Goal: Task Accomplishment & Management: Use online tool/utility

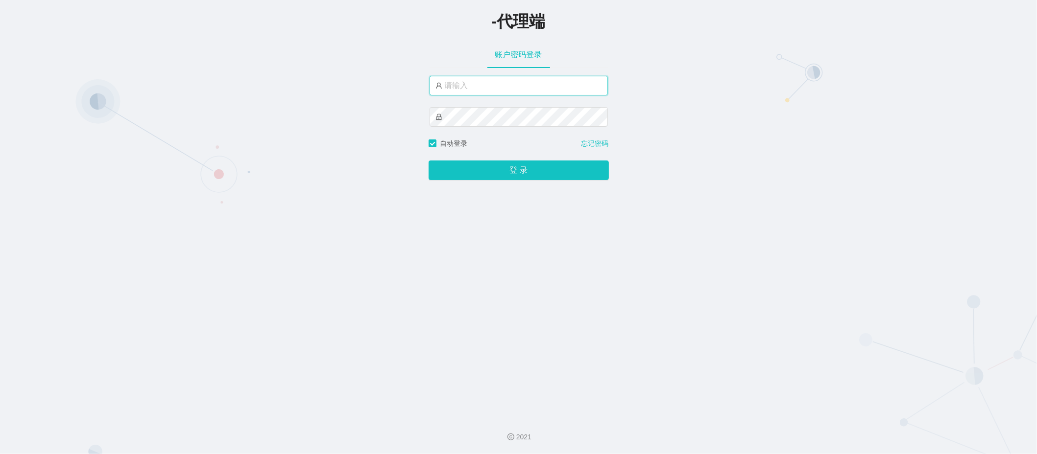
type input "aluo666"
click at [482, 171] on button "登 录" at bounding box center [519, 171] width 180 height 20
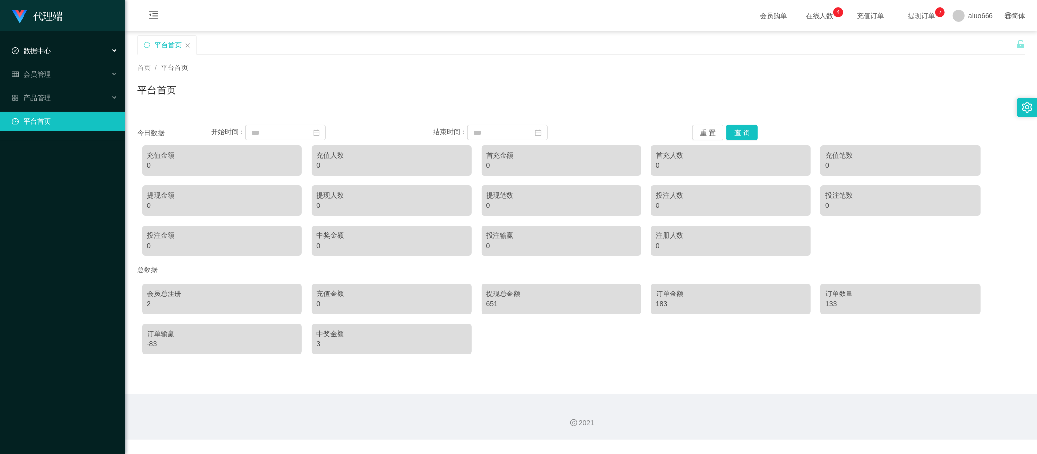
click at [52, 53] on div "数据中心" at bounding box center [62, 51] width 125 height 20
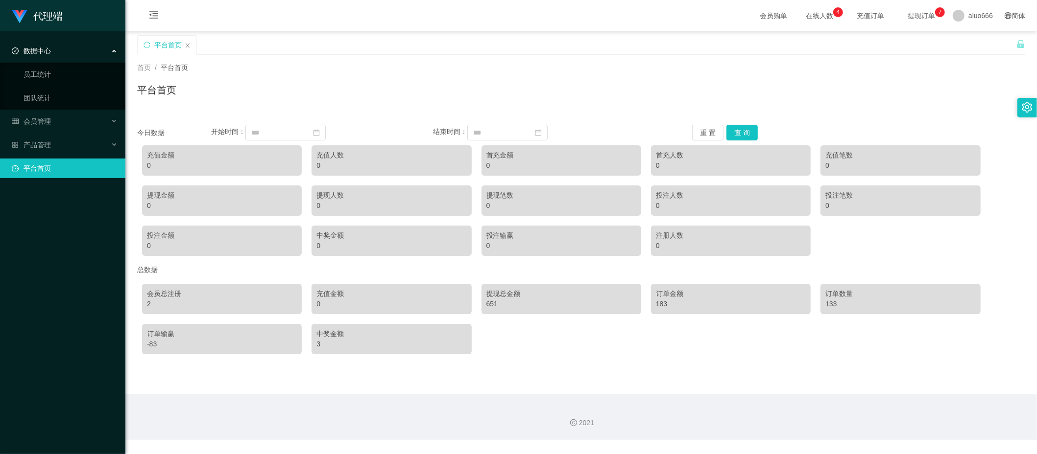
click at [52, 53] on div "数据中心" at bounding box center [62, 51] width 125 height 20
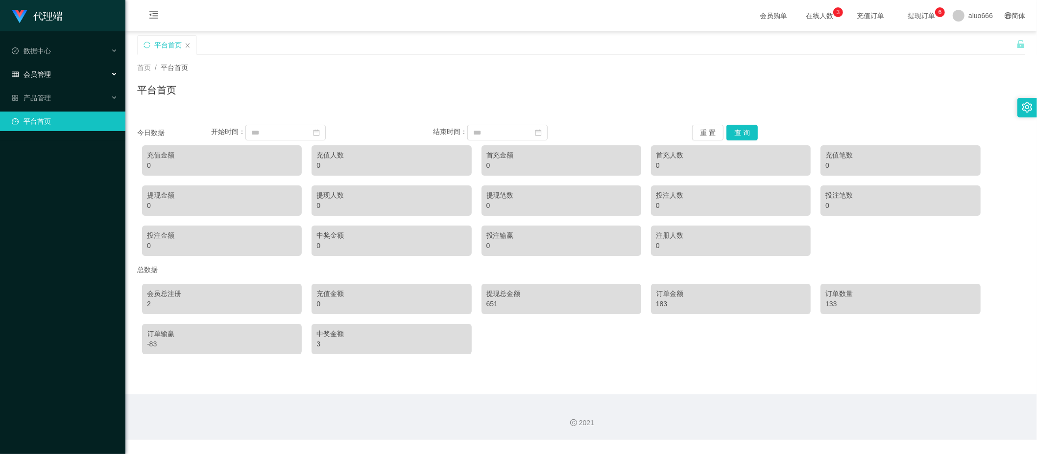
click at [50, 72] on span "会员管理" at bounding box center [31, 75] width 39 height 8
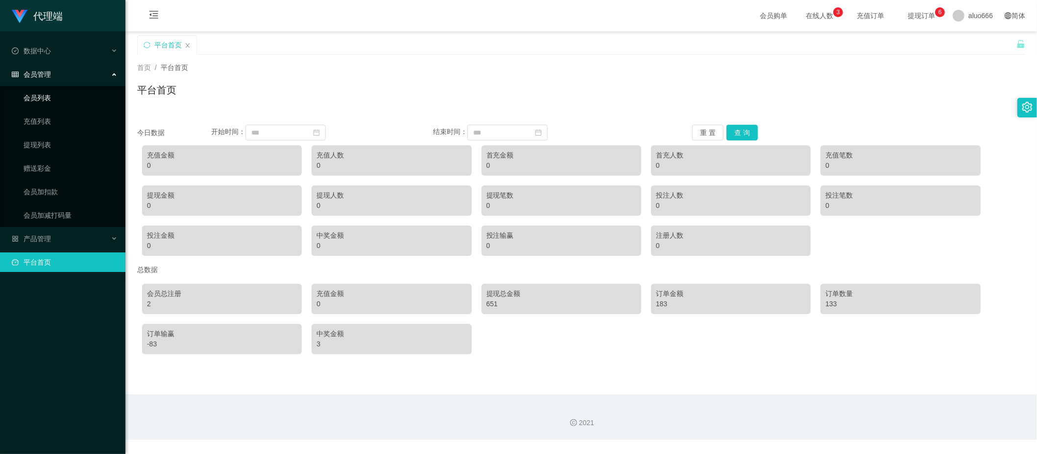
click at [46, 102] on link "会员列表" at bounding box center [71, 98] width 94 height 20
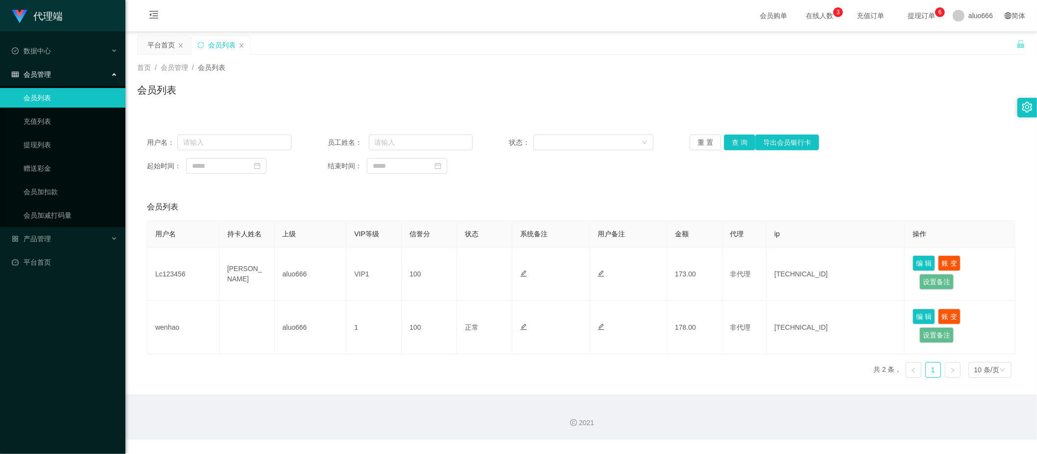
click at [51, 75] on div "会员管理" at bounding box center [62, 75] width 125 height 20
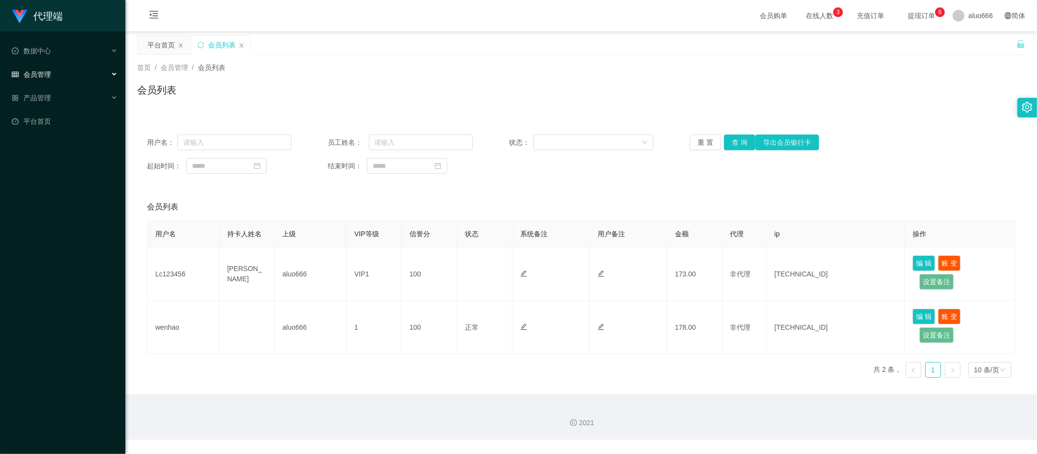
click at [51, 75] on div "会员管理" at bounding box center [62, 75] width 125 height 20
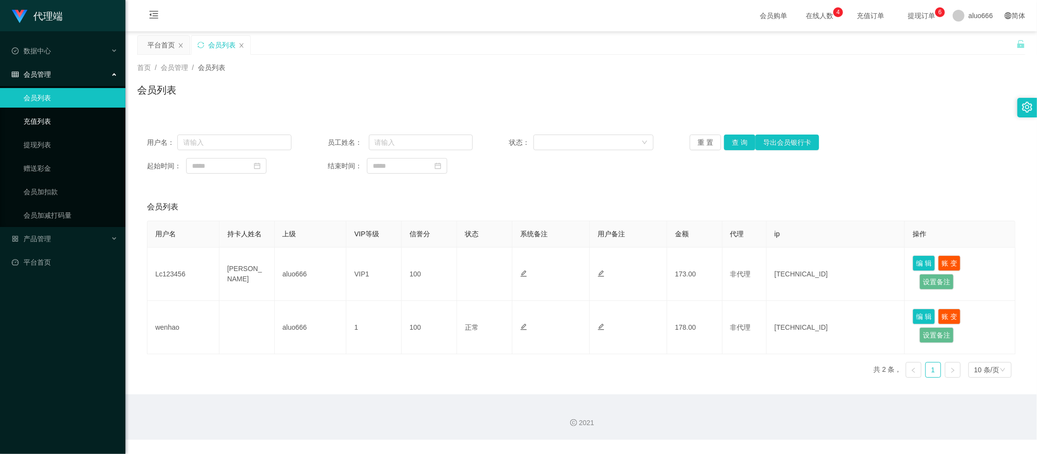
click at [49, 112] on link "充值列表" at bounding box center [71, 122] width 94 height 20
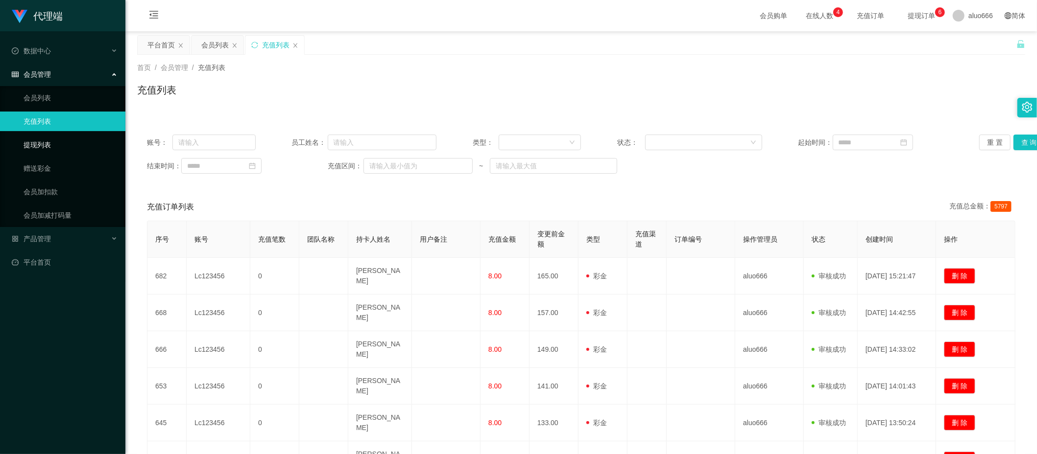
click at [50, 144] on link "提现列表" at bounding box center [71, 145] width 94 height 20
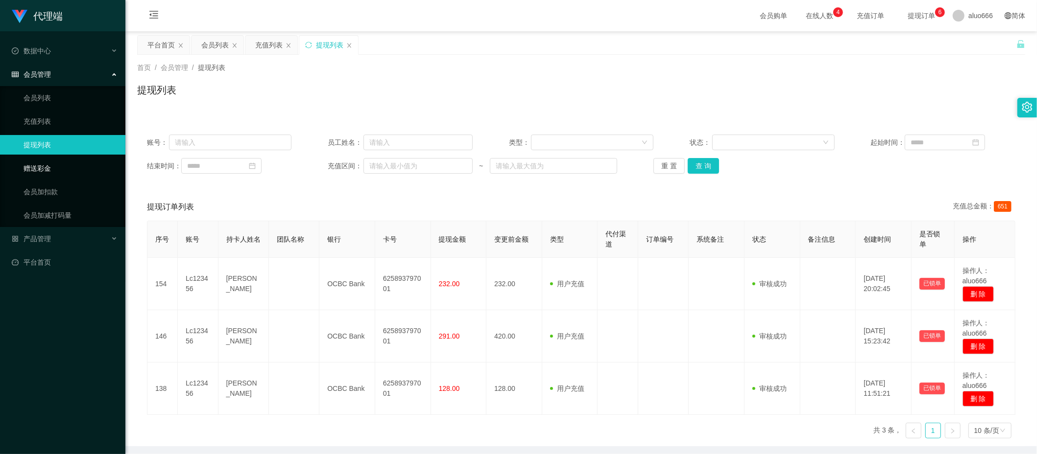
click at [42, 171] on link "赠送彩金" at bounding box center [71, 169] width 94 height 20
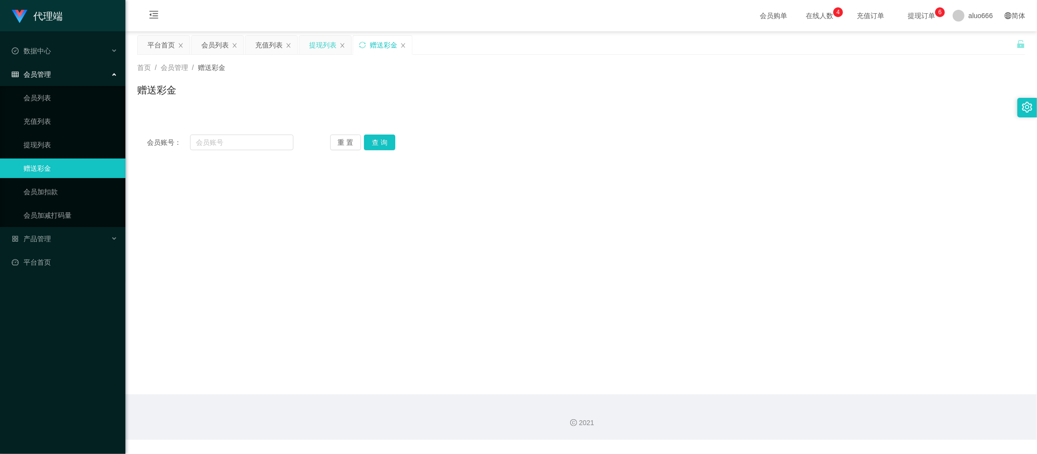
click at [328, 42] on div "提现列表" at bounding box center [322, 45] width 27 height 19
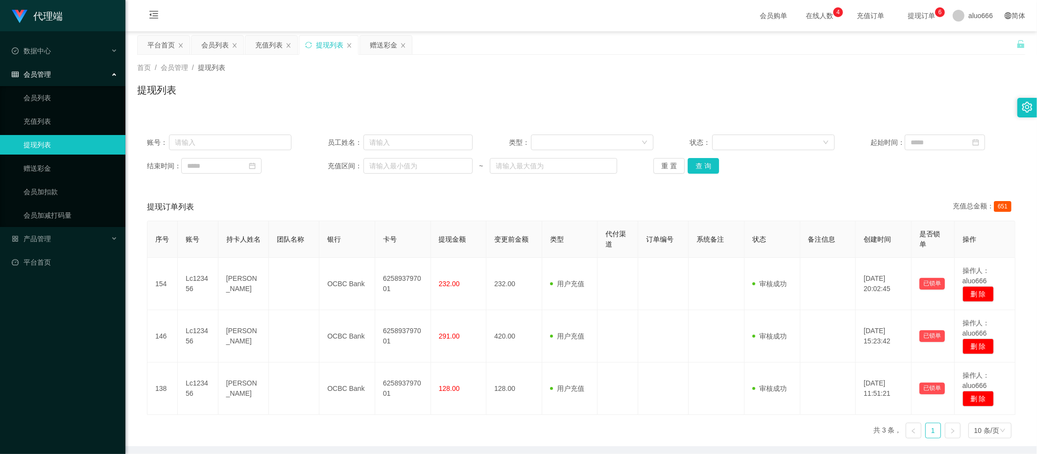
click at [922, 16] on span "提现订单 0 1 2 3 4 5 6 7 8 9 0 1 2 3 4 5 6 7 8 9 0 1 2 3 4 5 6 7 8 9" at bounding box center [921, 15] width 37 height 7
click at [910, 16] on span "提现订单 0 1 2 3 4 5 6 7 8 9 0 1 2 3 4 5 6 7 8 9 0 1 2 3 4 5 6 7 8 9" at bounding box center [921, 15] width 37 height 7
click at [911, 15] on span "提现订单 0 1 2 3 4 5 6 7 8 9 0 1 2 3 4 5 6 7 8 9 0 1 2 3 4 5 6 7 8 9" at bounding box center [921, 15] width 37 height 7
click at [938, 11] on p "6" at bounding box center [939, 12] width 3 height 10
click at [912, 16] on span "提现订单 0 1 2 3 4 5 6 7 8 9 0 1 2 3 4 5 6 7 8 9 0 1 2 3 4 5 6 7 8 9" at bounding box center [921, 15] width 37 height 7
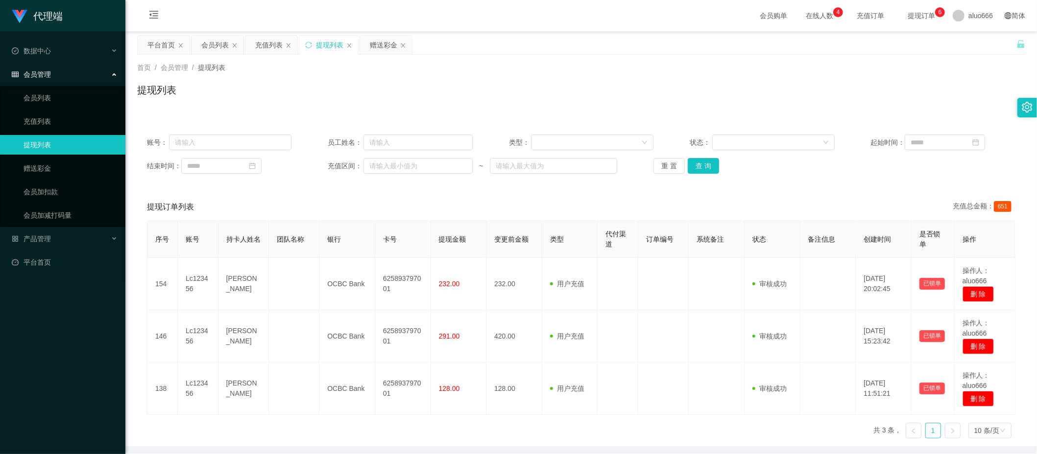
click at [568, 104] on div "提现列表" at bounding box center [581, 94] width 888 height 23
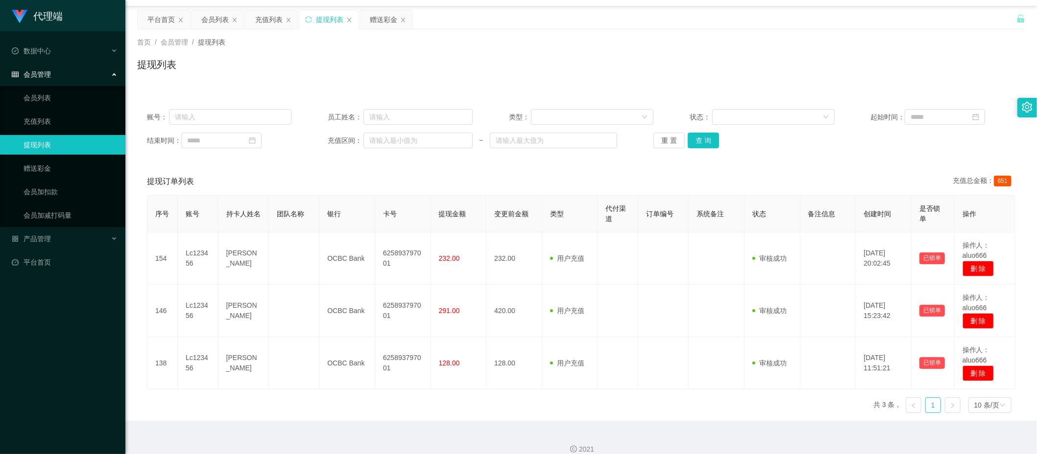
scroll to position [38, 0]
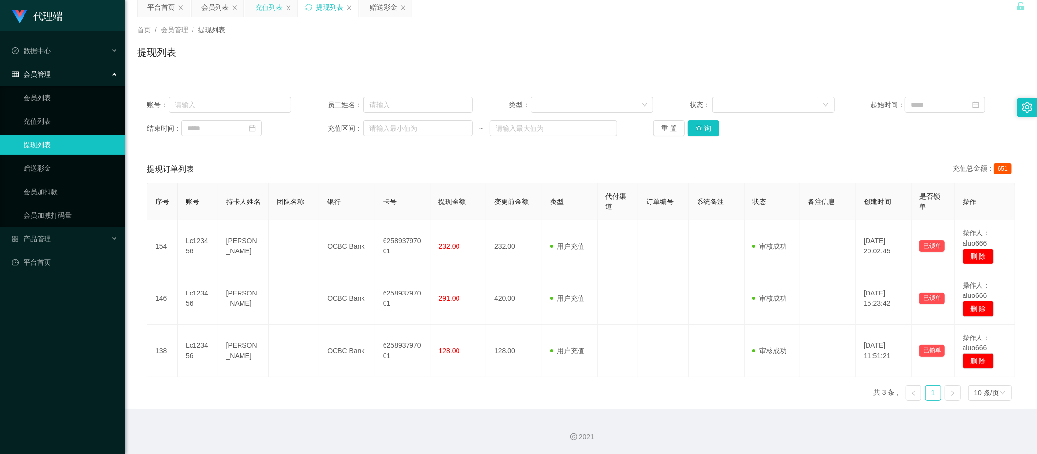
click at [270, 9] on div "充值列表" at bounding box center [268, 7] width 27 height 19
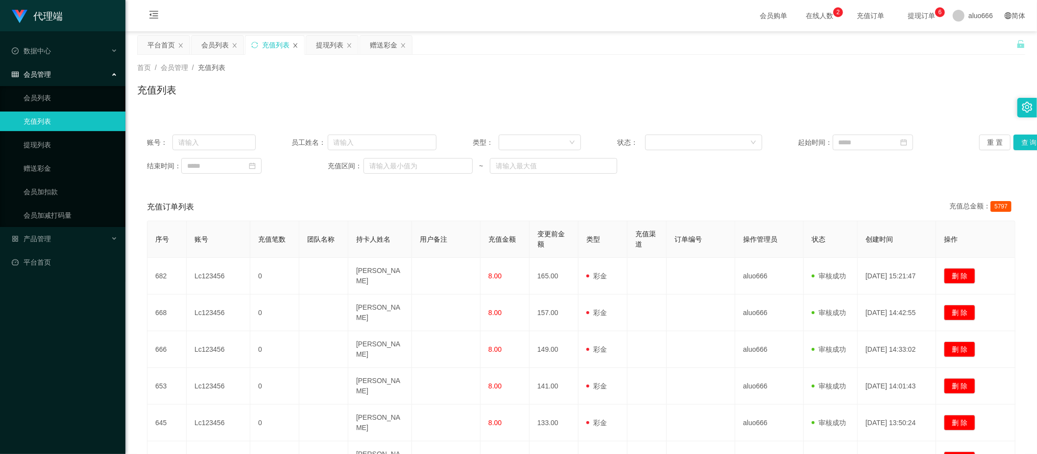
click at [296, 47] on icon "图标: close" at bounding box center [295, 46] width 6 height 6
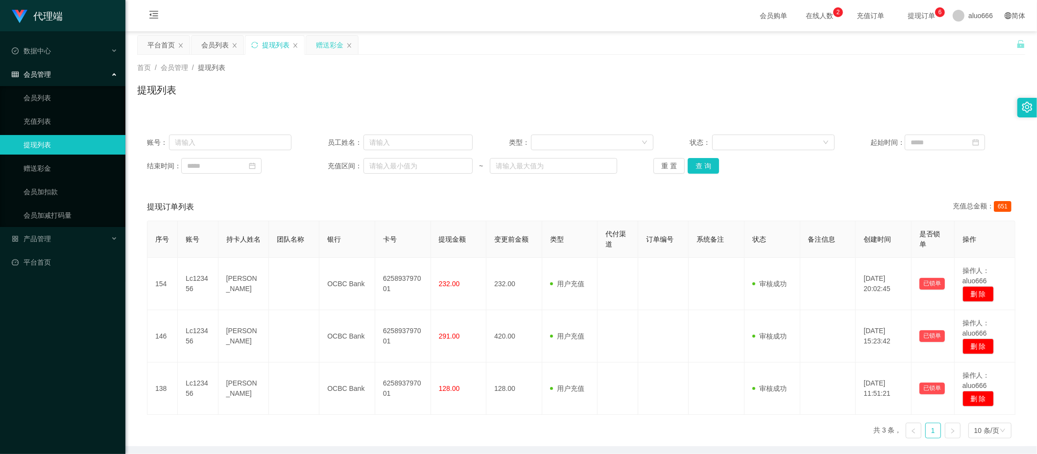
click at [326, 42] on div "赠送彩金" at bounding box center [329, 45] width 27 height 19
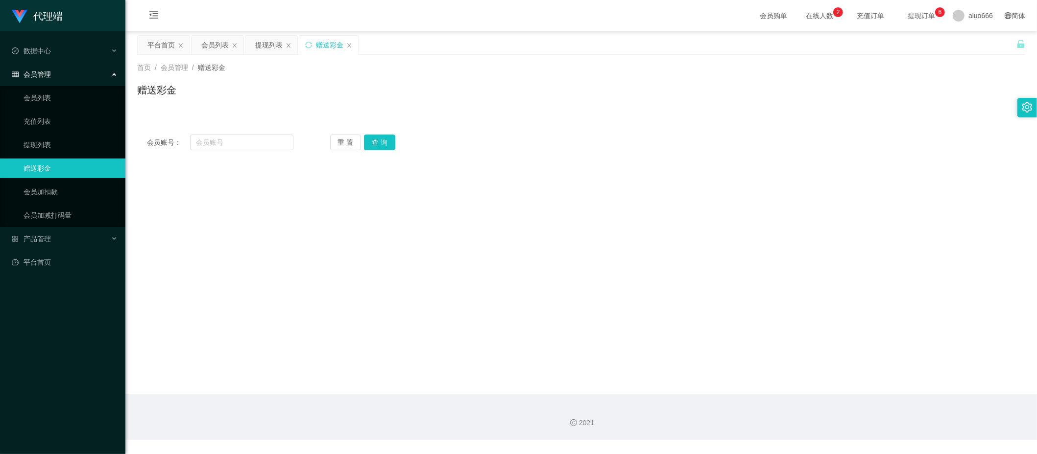
click at [443, 91] on div "赠送彩金" at bounding box center [581, 94] width 888 height 23
click at [267, 44] on div "提现列表" at bounding box center [268, 45] width 27 height 19
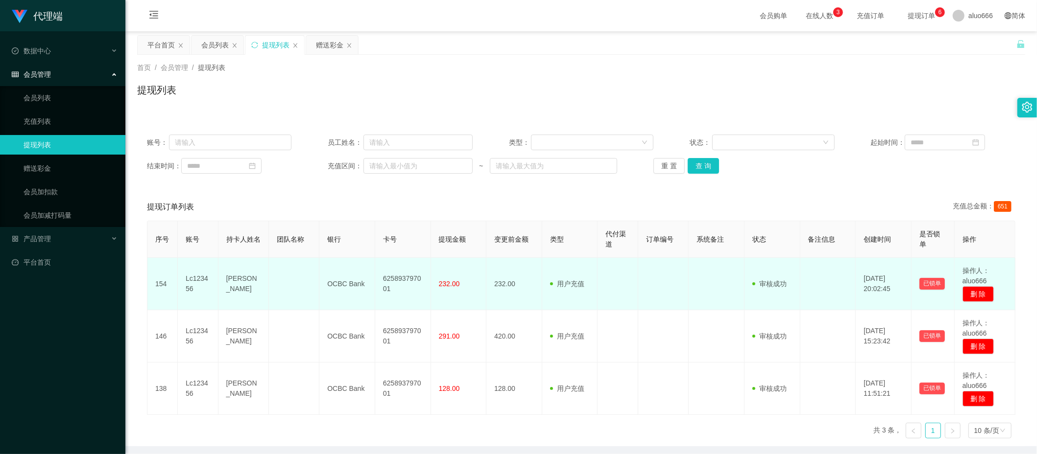
click at [194, 273] on td "Lc123456" at bounding box center [198, 284] width 41 height 52
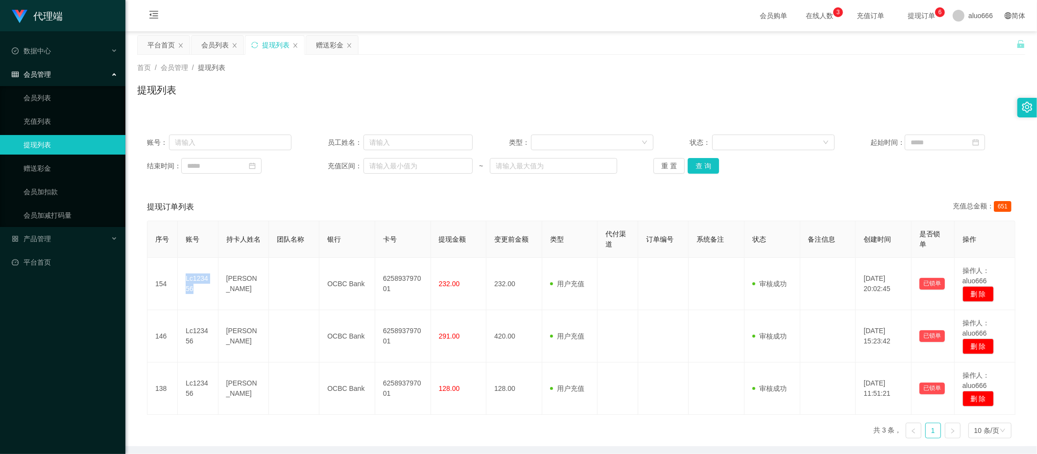
copy td "Lc123456"
click at [328, 44] on div "赠送彩金" at bounding box center [329, 45] width 27 height 19
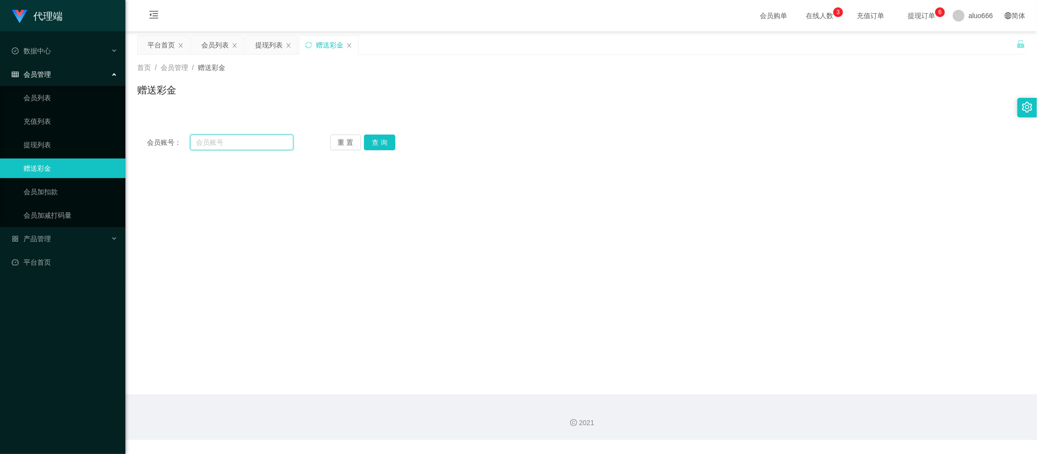
drag, startPoint x: 204, startPoint y: 139, endPoint x: 227, endPoint y: 141, distance: 23.6
click at [204, 139] on input "text" at bounding box center [241, 143] width 103 height 16
paste input "Lc123456"
type input "Lc123456"
drag, startPoint x: 374, startPoint y: 146, endPoint x: 412, endPoint y: 175, distance: 47.8
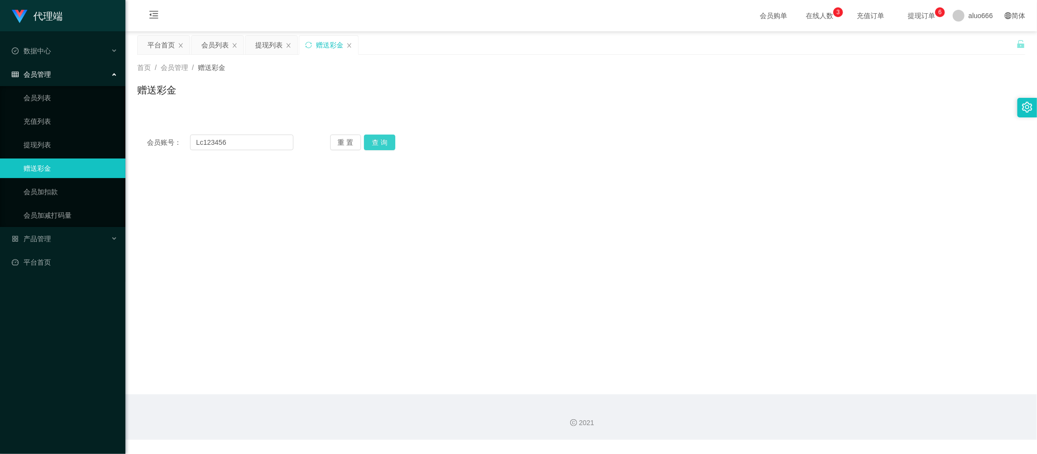
click at [374, 146] on button "查 询" at bounding box center [379, 143] width 31 height 16
click at [475, 202] on div "[PERSON_NAME]" at bounding box center [544, 201] width 518 height 20
click at [657, 198] on div "[PERSON_NAME]" at bounding box center [544, 201] width 518 height 20
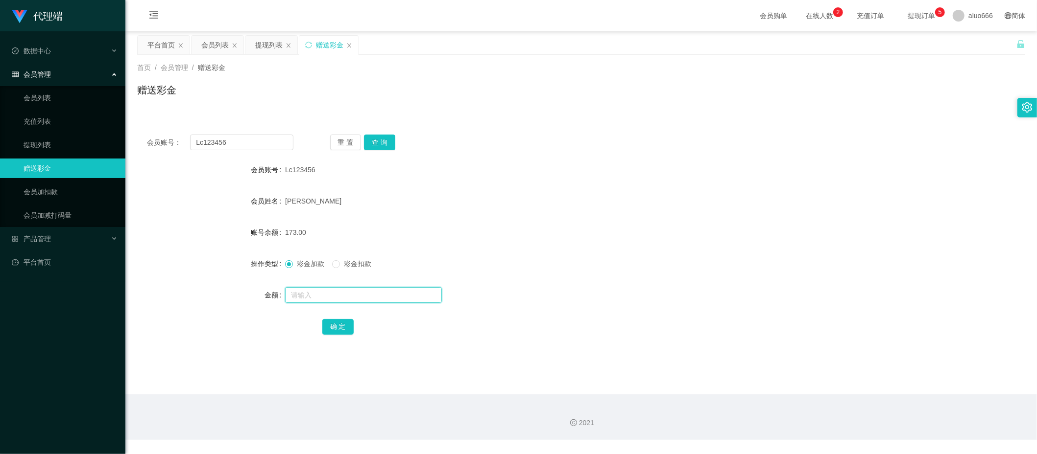
click at [306, 296] on input "text" at bounding box center [363, 295] width 157 height 16
type input "8"
click at [341, 332] on button "确 定" at bounding box center [337, 327] width 31 height 16
click at [687, 200] on div "[PERSON_NAME]" at bounding box center [544, 201] width 518 height 20
click at [311, 297] on input "text" at bounding box center [363, 295] width 157 height 16
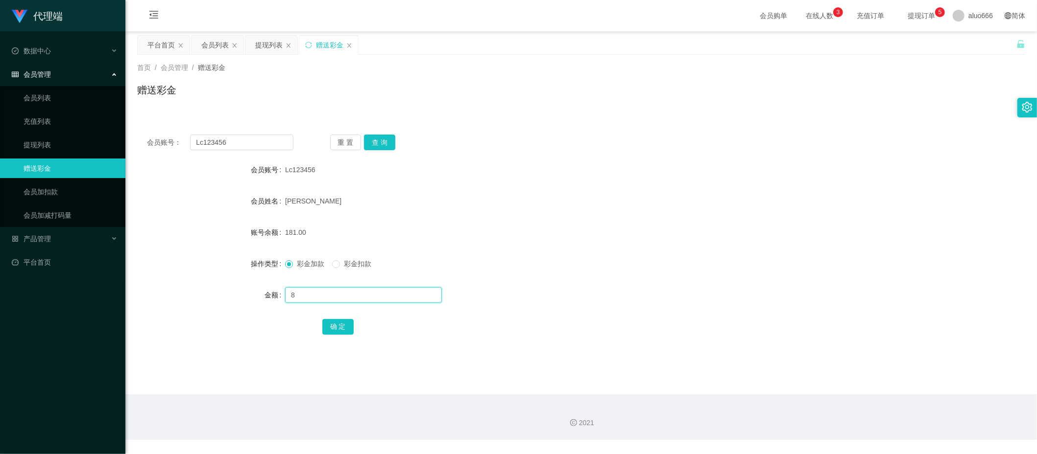
type input "8"
click at [334, 317] on div "确 定" at bounding box center [581, 327] width 518 height 20
click at [334, 331] on button "确 定" at bounding box center [337, 327] width 31 height 16
click at [535, 210] on form "会员账号 Lc123456 会员姓名 [PERSON_NAME] 账号余额 189.00 操作类型 彩金加款 彩金扣款 金额 确 定" at bounding box center [581, 248] width 888 height 176
click at [706, 216] on form "会员账号 Lc123456 会员姓名 [PERSON_NAME] 账号余额 189.00 操作类型 彩金加款 彩金扣款 金额 确 定" at bounding box center [581, 248] width 888 height 176
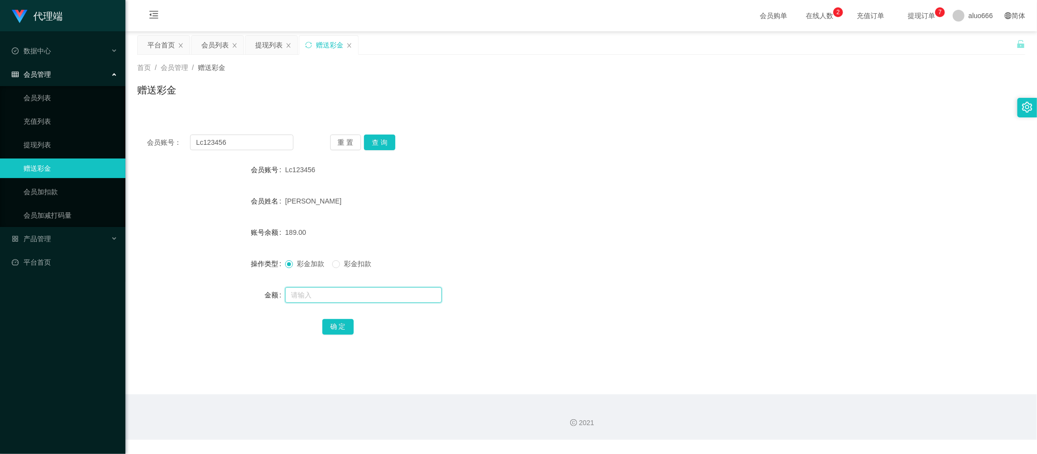
click at [324, 290] on input "text" at bounding box center [363, 295] width 157 height 16
type input "8"
click at [343, 326] on button "确 定" at bounding box center [337, 327] width 31 height 16
click at [244, 136] on input "Lc123456" at bounding box center [241, 143] width 103 height 16
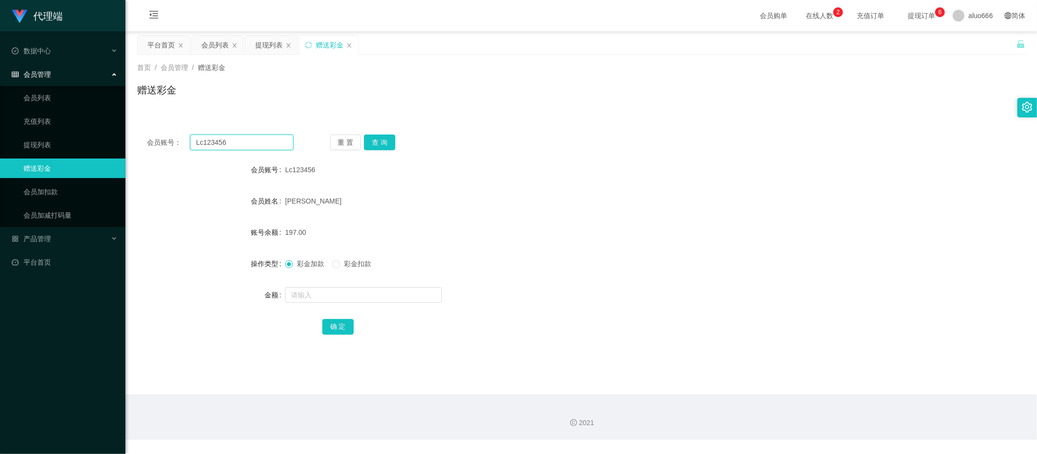
paste input "81516904"
type input "81516904"
drag, startPoint x: 383, startPoint y: 143, endPoint x: 388, endPoint y: 149, distance: 7.7
click at [383, 143] on button "查 询" at bounding box center [379, 143] width 31 height 16
click at [551, 195] on div "Raju" at bounding box center [544, 201] width 518 height 20
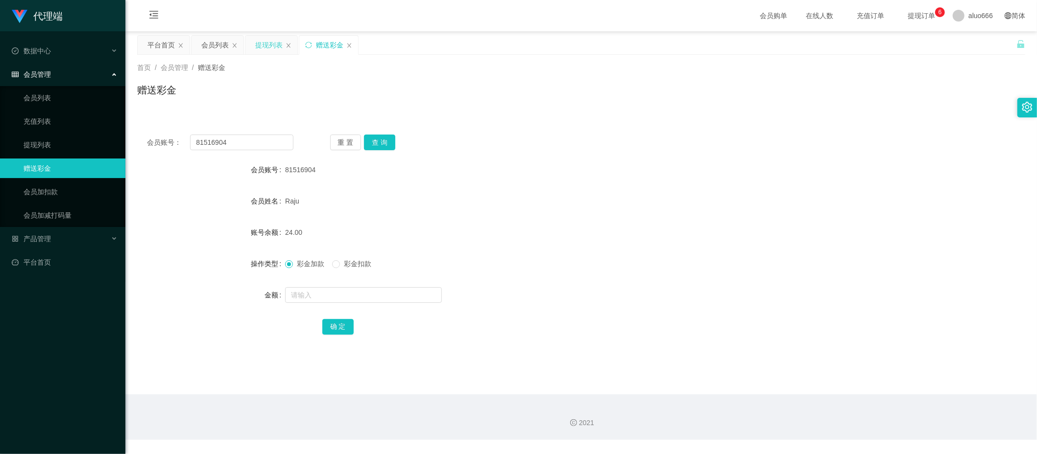
drag, startPoint x: 269, startPoint y: 47, endPoint x: 269, endPoint y: 54, distance: 6.9
click at [269, 47] on div "提现列表" at bounding box center [268, 45] width 27 height 19
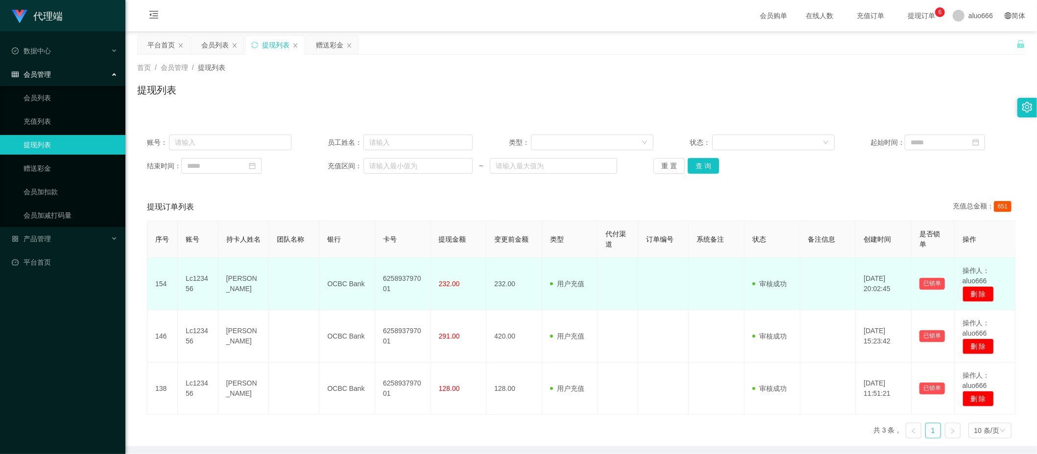
click at [194, 282] on td "Lc123456" at bounding box center [198, 284] width 41 height 52
copy td "Lc123456"
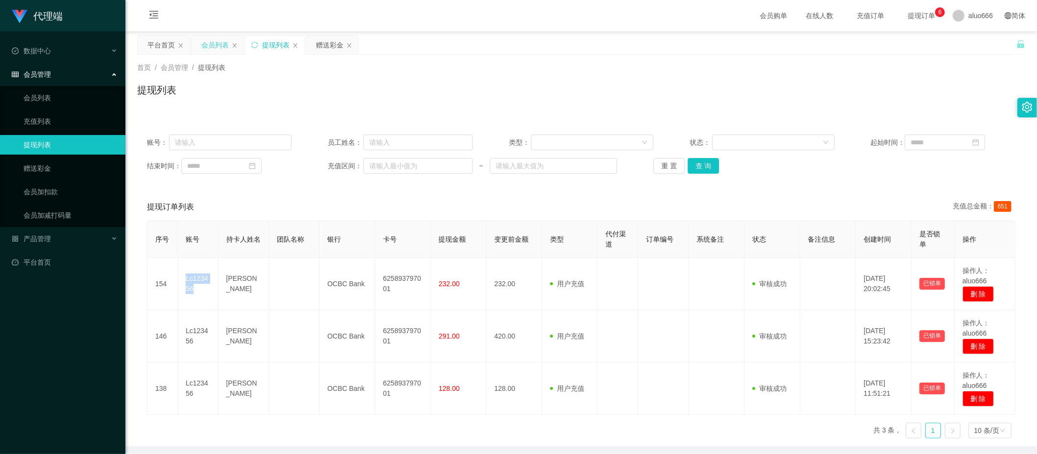
click at [214, 49] on div "会员列表" at bounding box center [214, 45] width 27 height 19
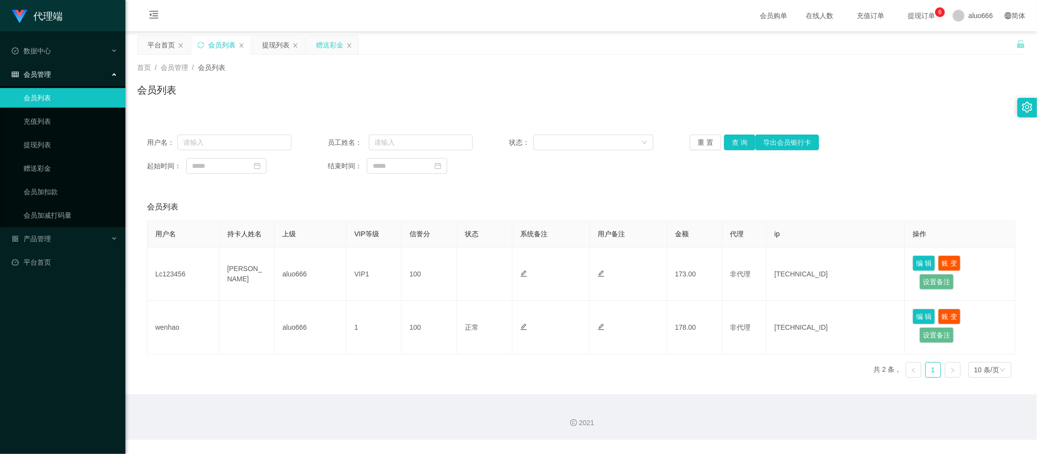
click at [335, 46] on div "赠送彩金" at bounding box center [329, 45] width 27 height 19
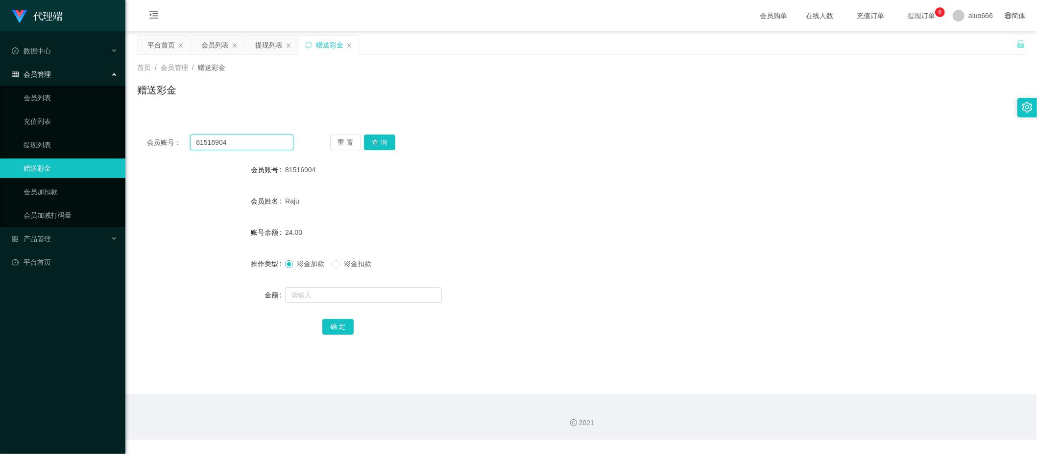
click at [225, 142] on input "81516904" at bounding box center [241, 143] width 103 height 16
paste input "Lc123456"
type input "Lc123456"
click at [380, 142] on button "查 询" at bounding box center [379, 143] width 31 height 16
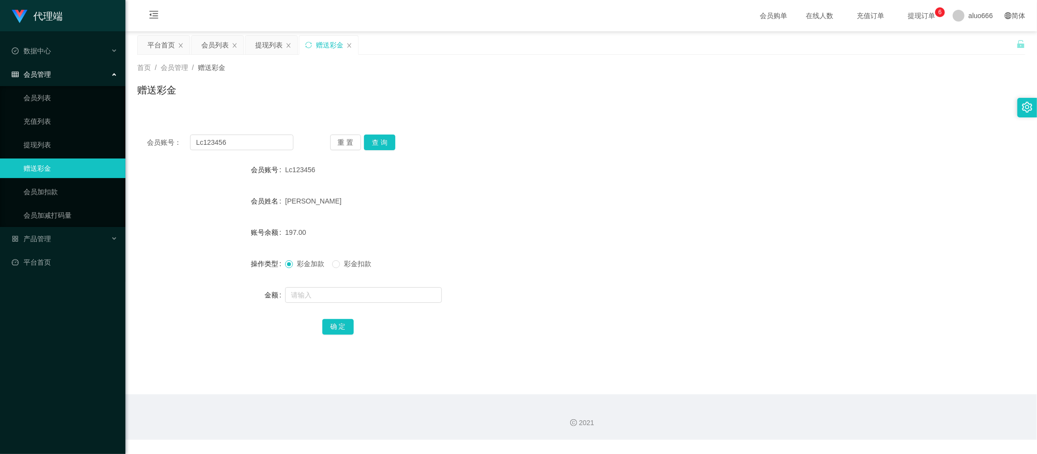
drag, startPoint x: 618, startPoint y: 181, endPoint x: 809, endPoint y: 140, distance: 195.9
click at [619, 181] on form "会员账号 Lc123456 会员姓名 [PERSON_NAME] 账号余额 197.00 操作类型 彩金加款 彩金扣款 金额 确 定" at bounding box center [581, 248] width 888 height 176
